Goal: Find contact information: Find contact information

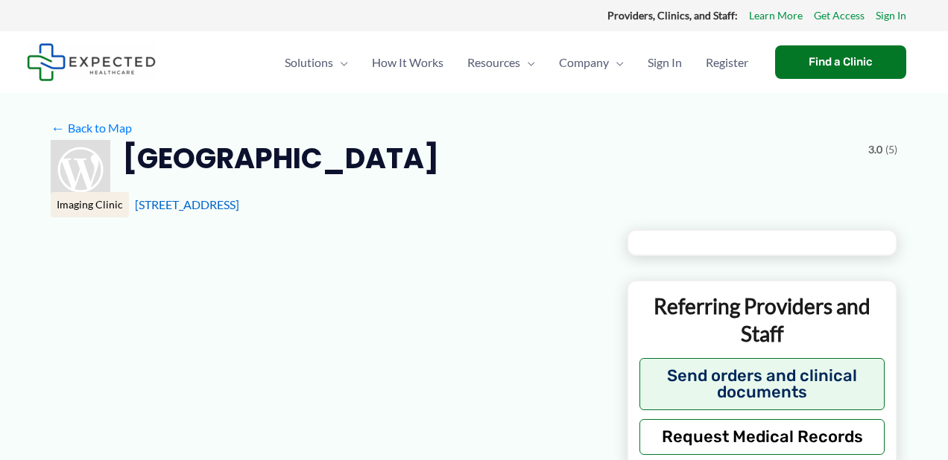
type input "**********"
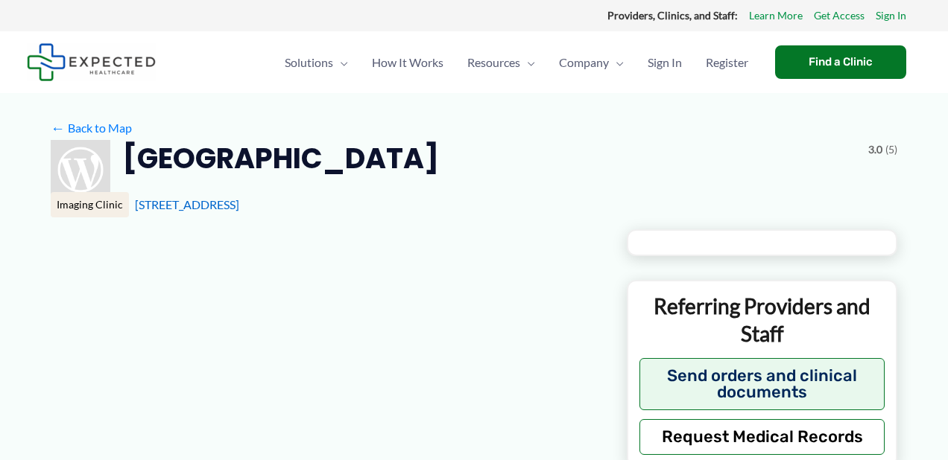
type input "**********"
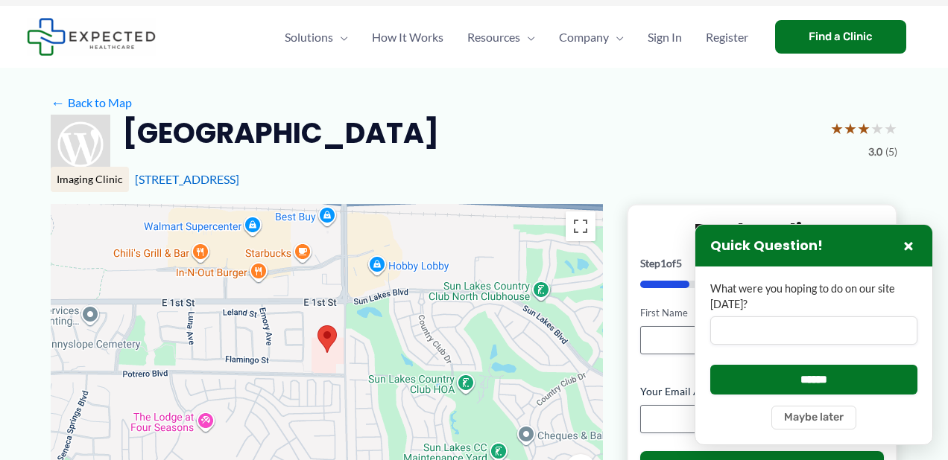
scroll to position [30, 0]
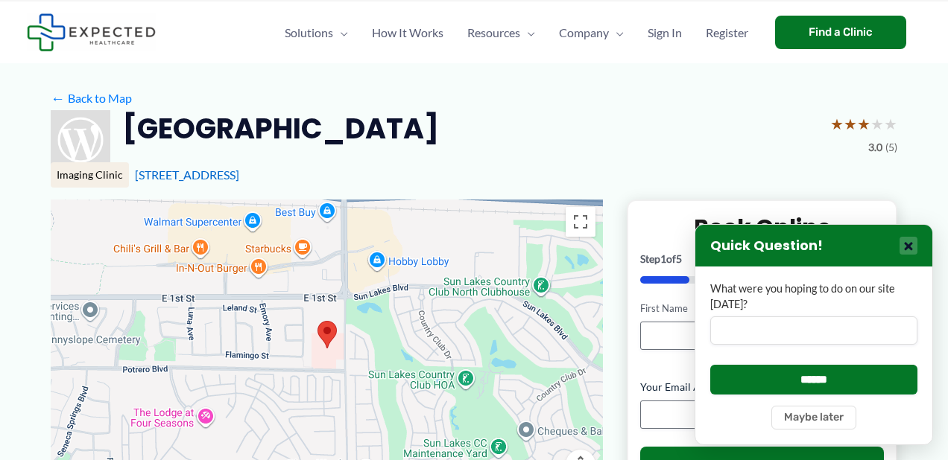
click at [907, 247] on button "×" at bounding box center [908, 246] width 18 height 18
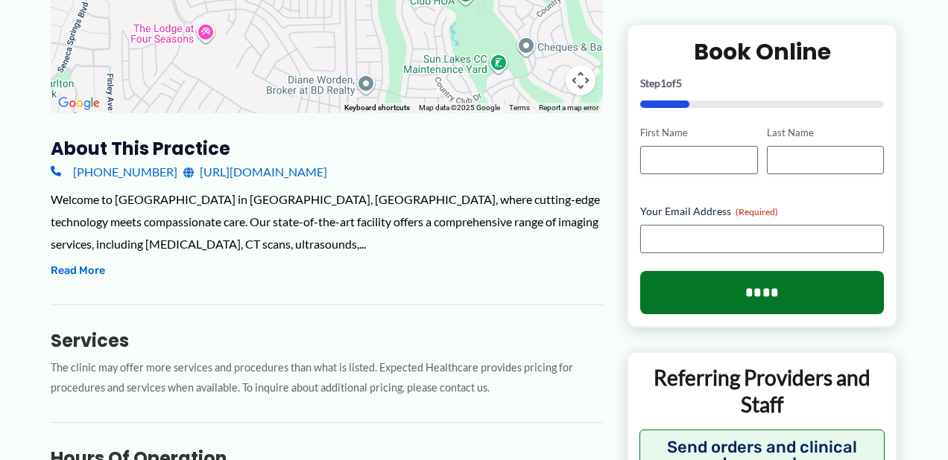
scroll to position [412, 0]
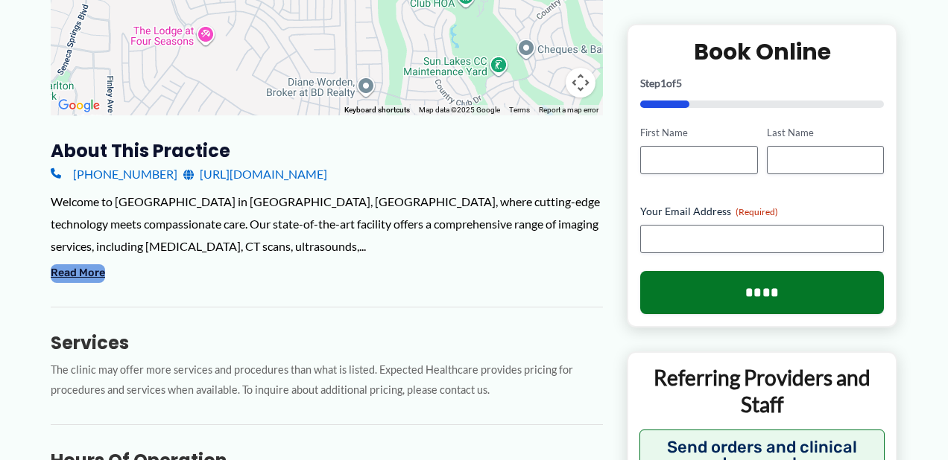
click at [67, 275] on button "Read More" at bounding box center [78, 273] width 54 height 18
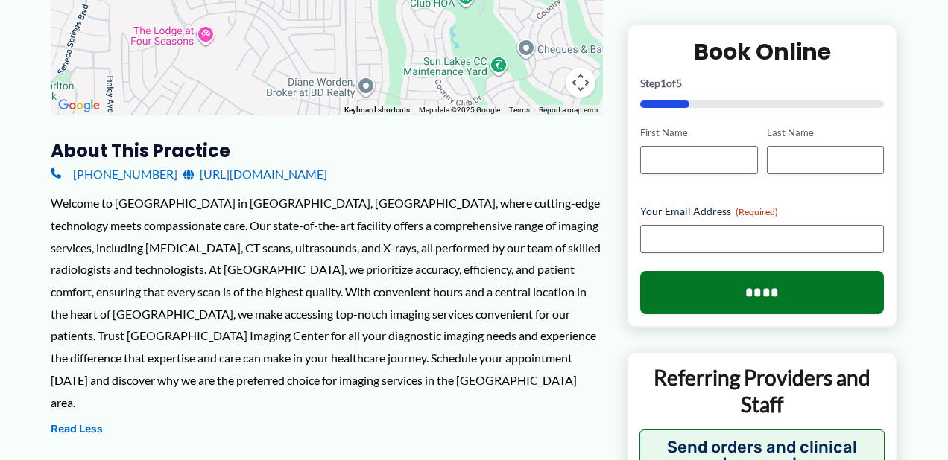
click at [316, 174] on link "https://highlandspringsimagingcenter.wordpress.com/" at bounding box center [255, 174] width 144 height 22
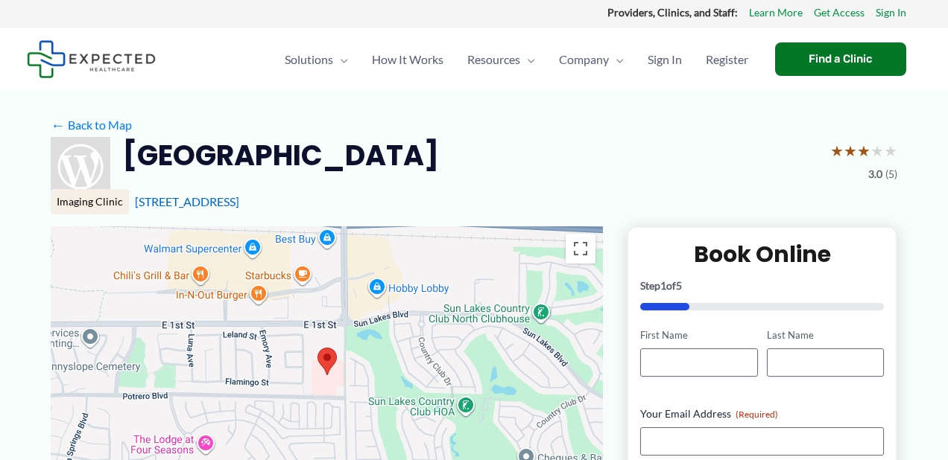
scroll to position [0, 0]
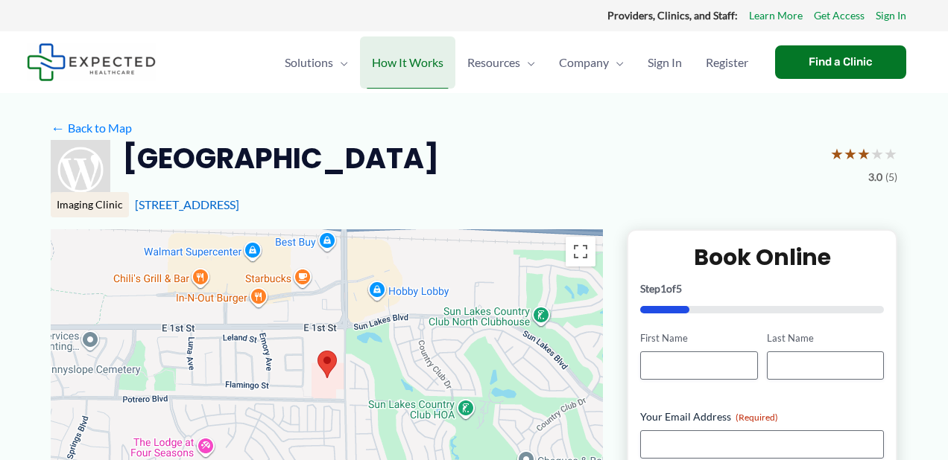
click at [423, 61] on span "How It Works" at bounding box center [408, 63] width 72 height 52
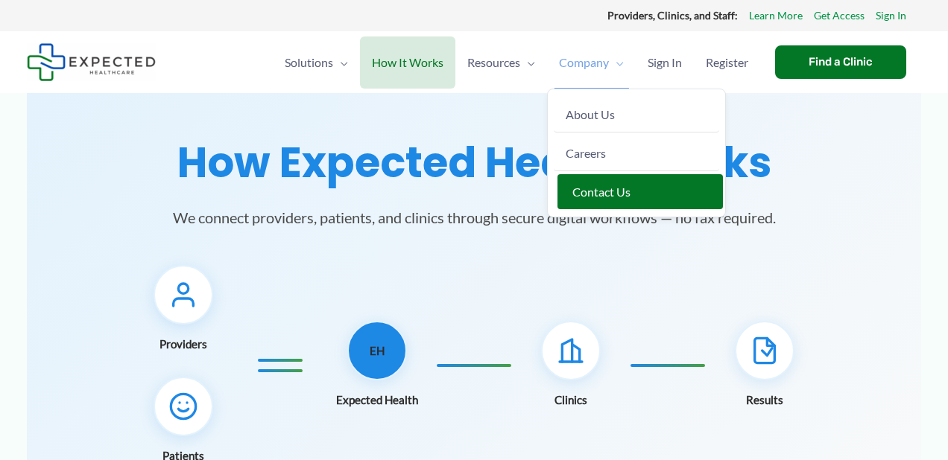
click at [595, 191] on span "Contact Us" at bounding box center [601, 192] width 58 height 14
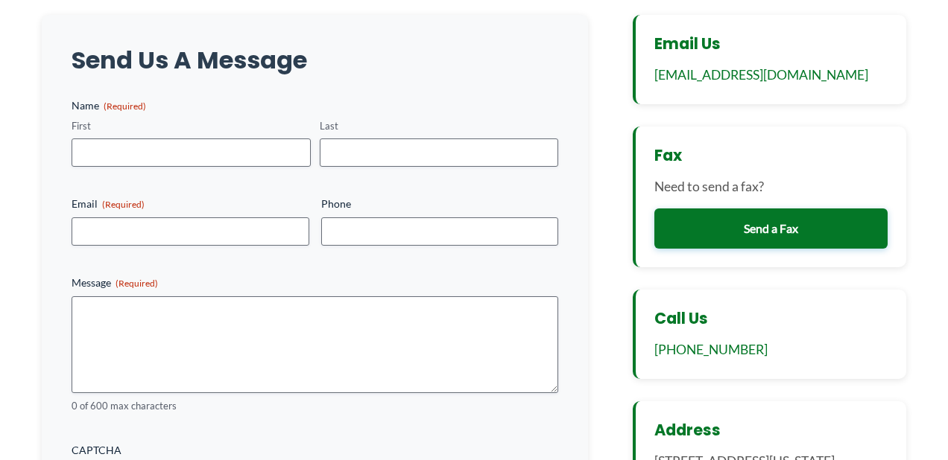
scroll to position [259, 0]
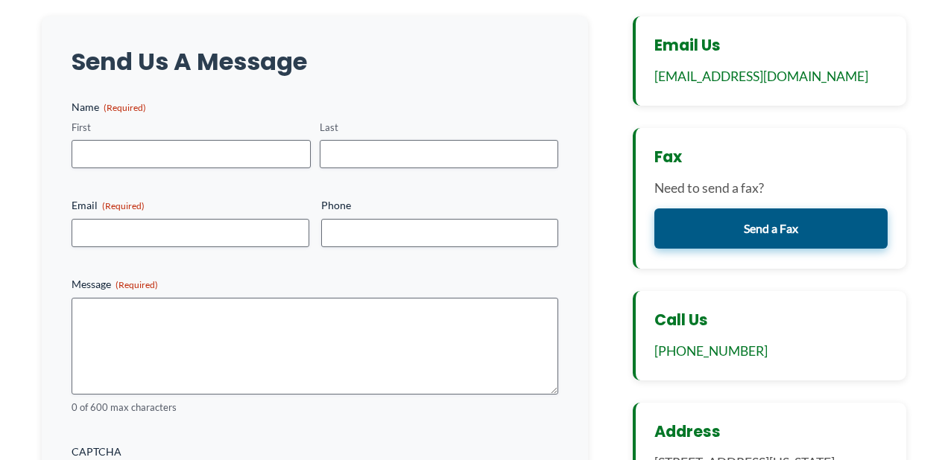
click at [748, 226] on link "Send a Fax" at bounding box center [770, 229] width 233 height 40
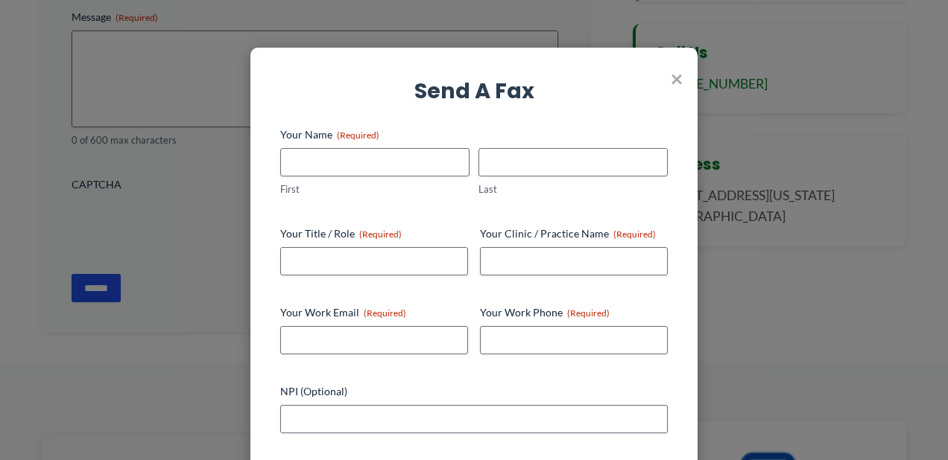
scroll to position [536, 0]
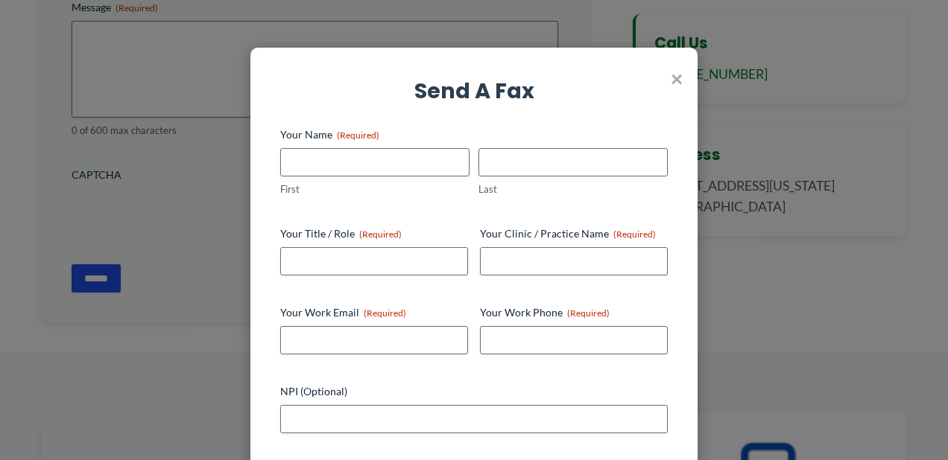
drag, startPoint x: 675, startPoint y: 75, endPoint x: 673, endPoint y: 87, distance: 12.9
click at [675, 75] on span "×" at bounding box center [677, 78] width 12 height 39
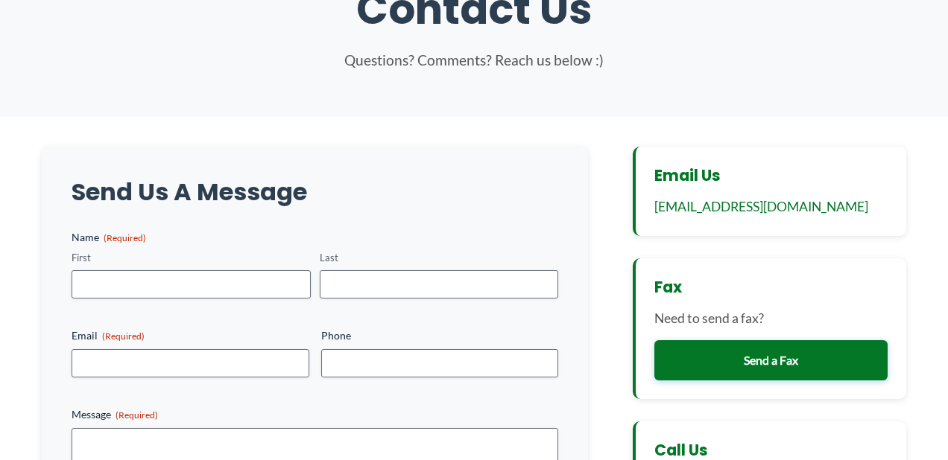
scroll to position [0, 0]
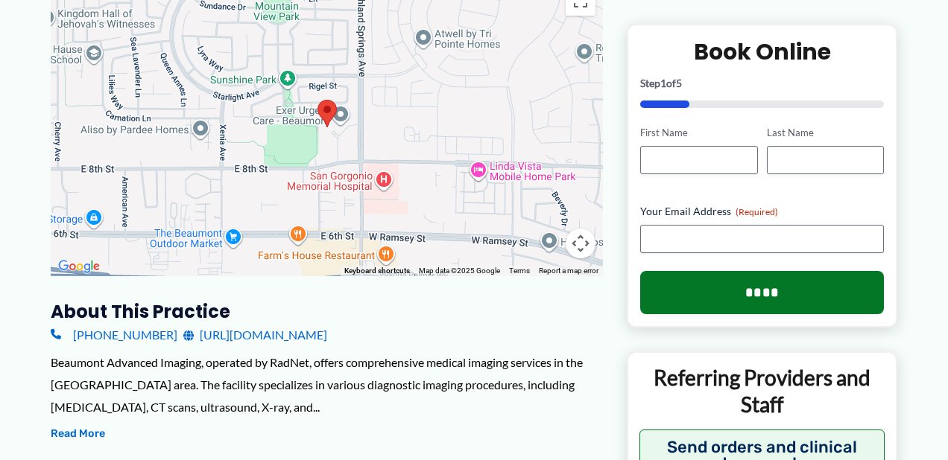
scroll to position [249, 0]
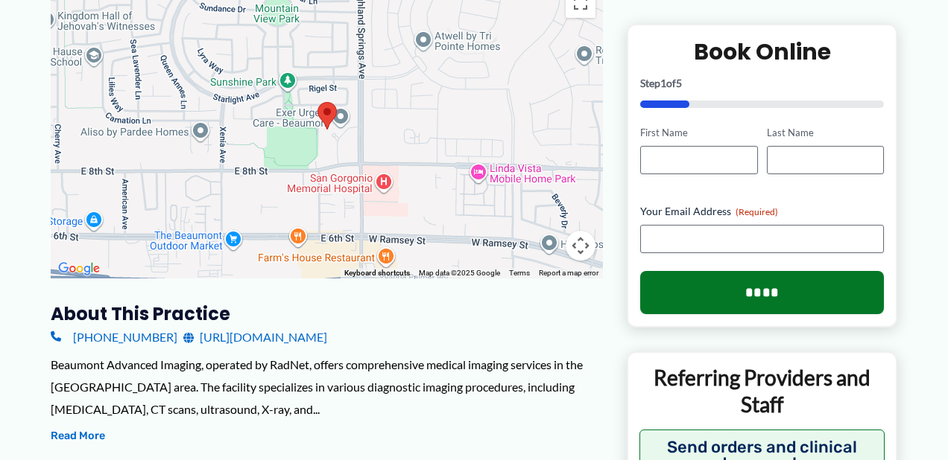
click at [327, 340] on link "https://www.radnet.com/temecula-valley/locations/beaumont-advanced-imaging" at bounding box center [255, 337] width 144 height 22
